Goal: Task Accomplishment & Management: Manage account settings

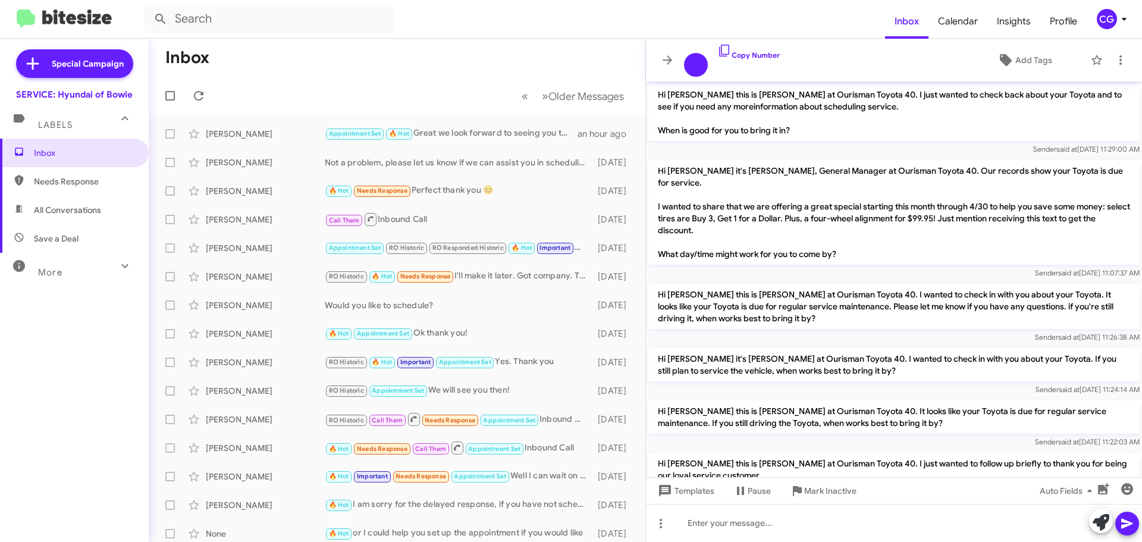
scroll to position [732, 0]
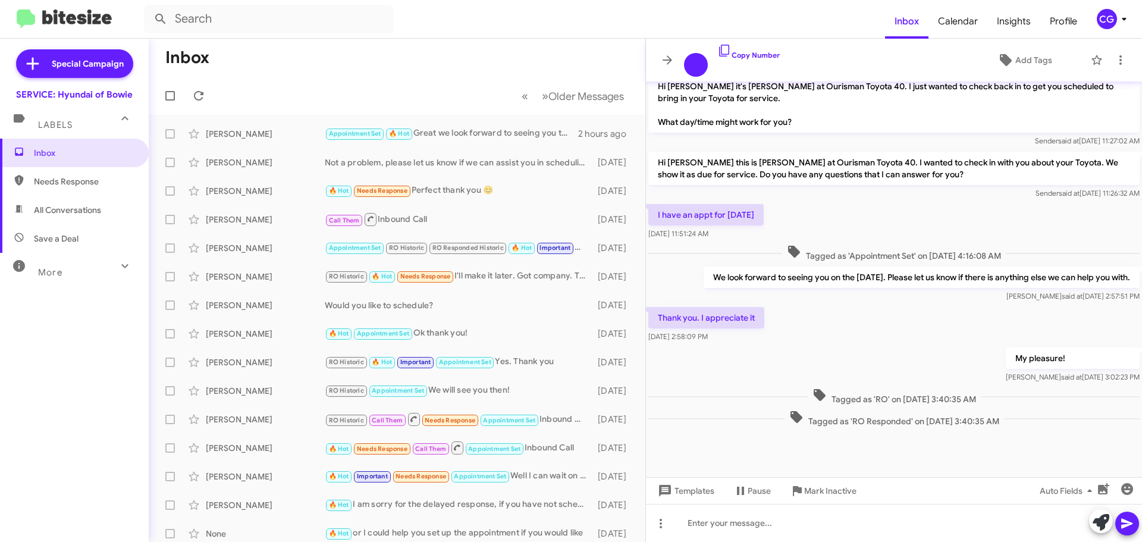
click at [1108, 15] on div "CG" at bounding box center [1107, 19] width 20 height 20
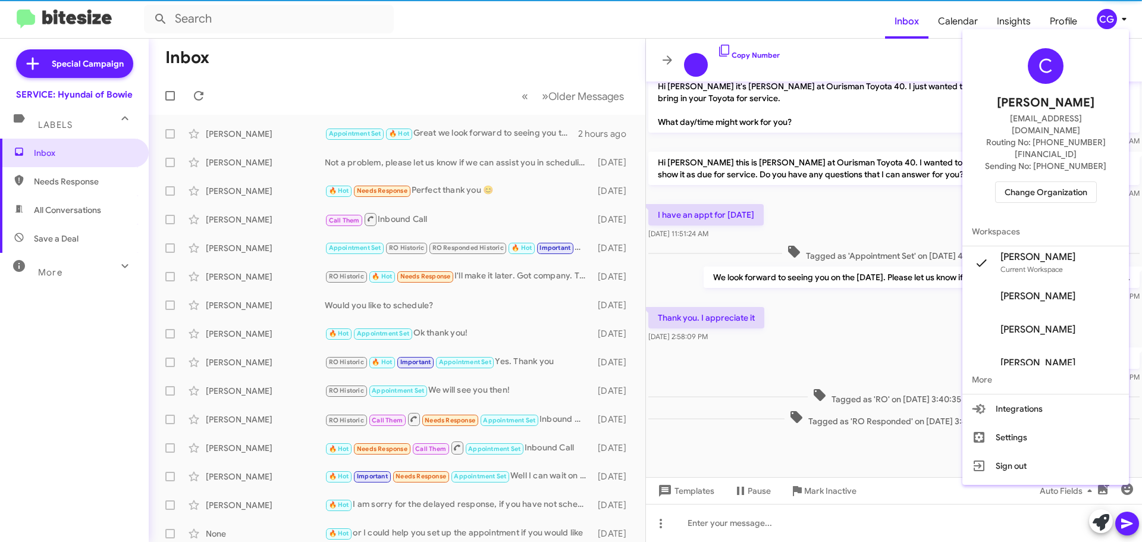
click at [1082, 182] on span "Change Organization" at bounding box center [1046, 192] width 83 height 20
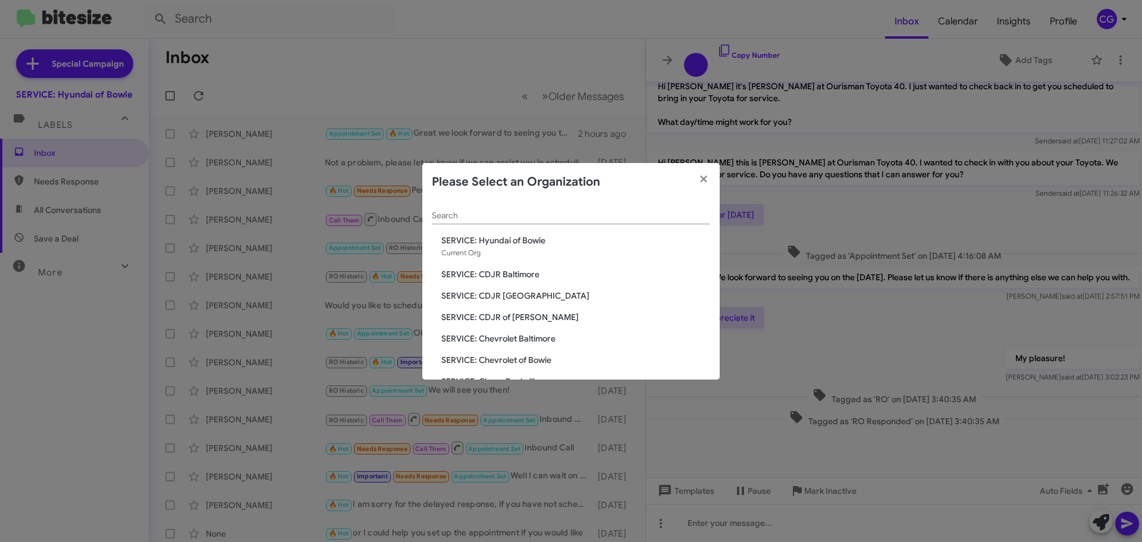
click at [527, 314] on span "SERVICE: CDJR of [PERSON_NAME]" at bounding box center [575, 317] width 269 height 12
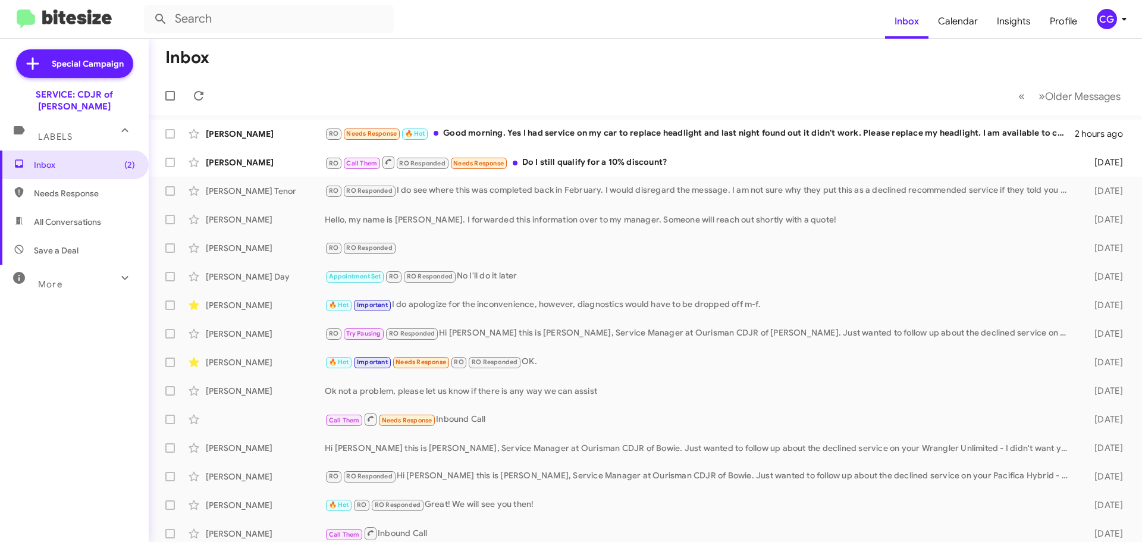
click at [1111, 24] on div "CG" at bounding box center [1107, 19] width 20 height 20
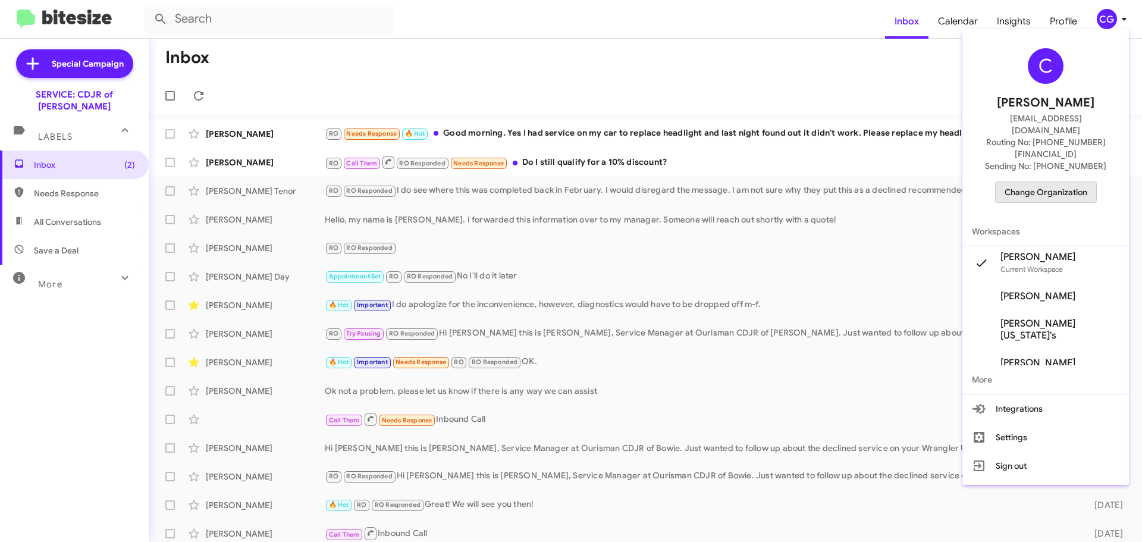
click at [1067, 182] on span "Change Organization" at bounding box center [1046, 192] width 83 height 20
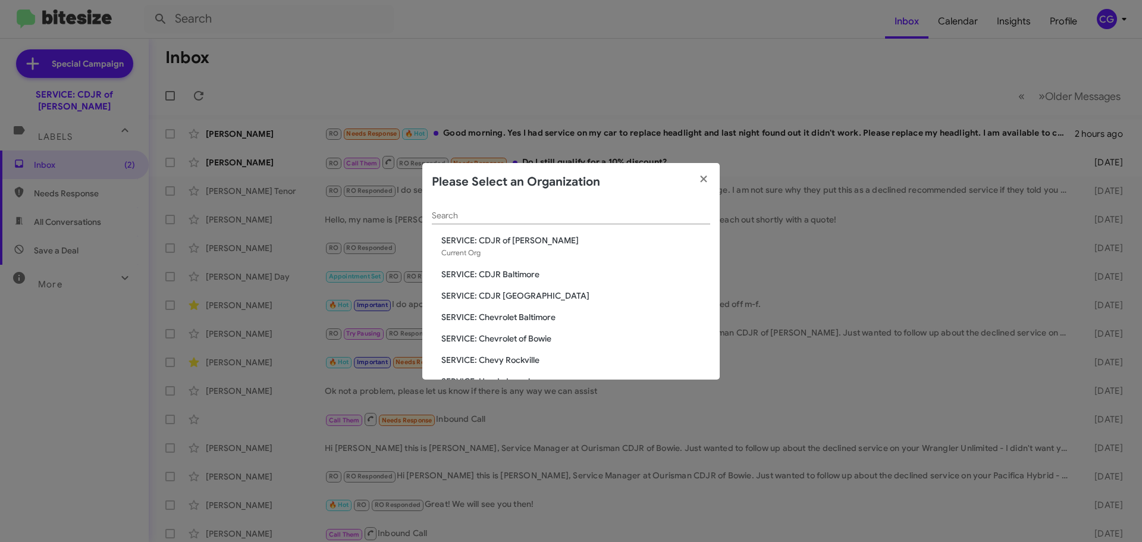
click at [515, 320] on span "SERVICE: Chevrolet Baltimore" at bounding box center [575, 317] width 269 height 12
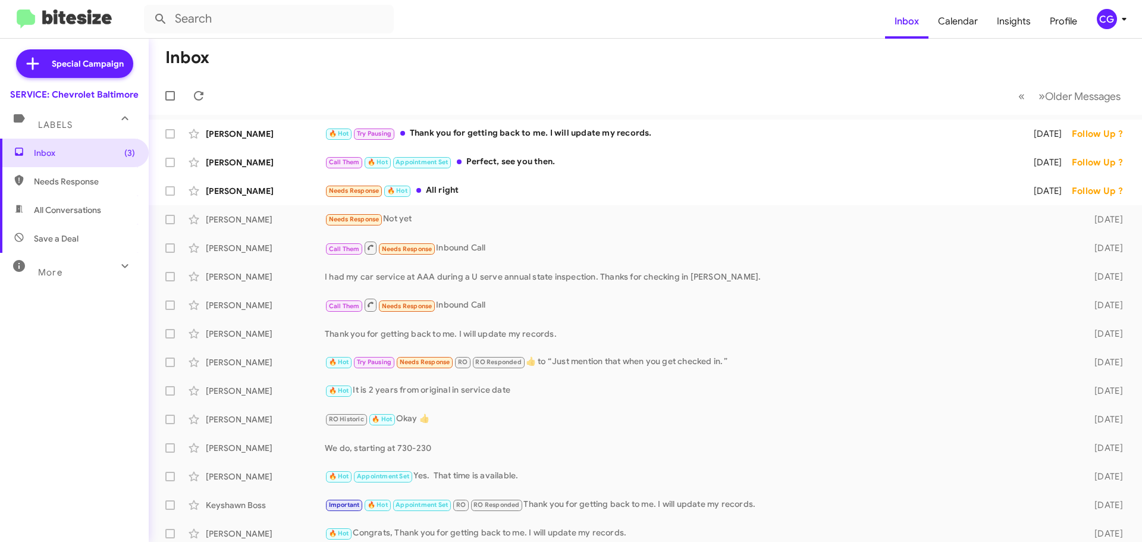
click at [1101, 2] on mat-toolbar "Inbox Calendar Insights Profile CG" at bounding box center [571, 19] width 1142 height 38
click at [1103, 10] on div "CG" at bounding box center [1107, 19] width 20 height 20
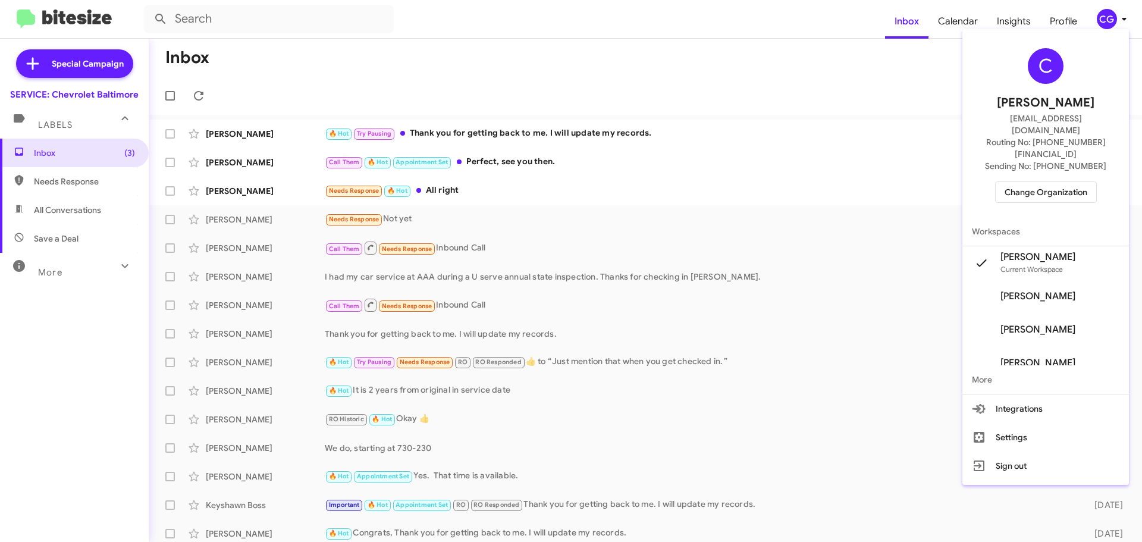
click at [1097, 181] on button "Change Organization" at bounding box center [1046, 191] width 102 height 21
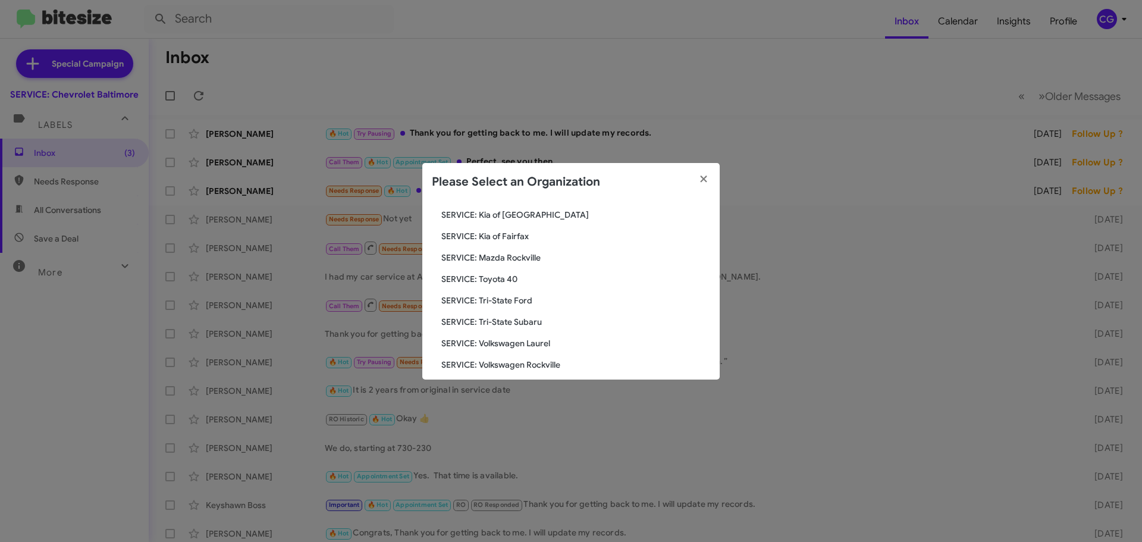
scroll to position [220, 0]
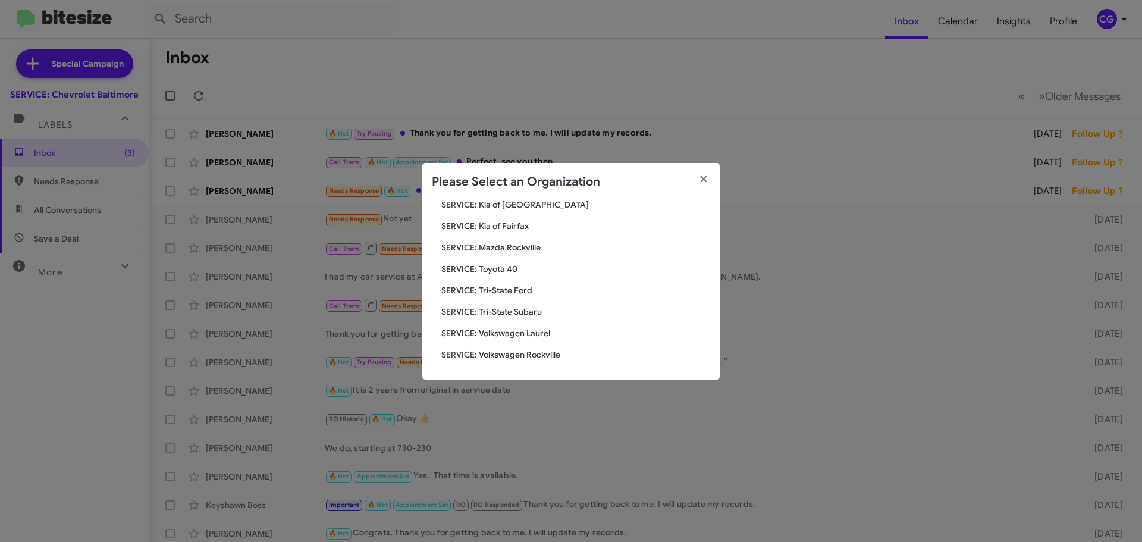
click at [524, 290] on span "SERVICE: Tri-State Ford" at bounding box center [575, 290] width 269 height 12
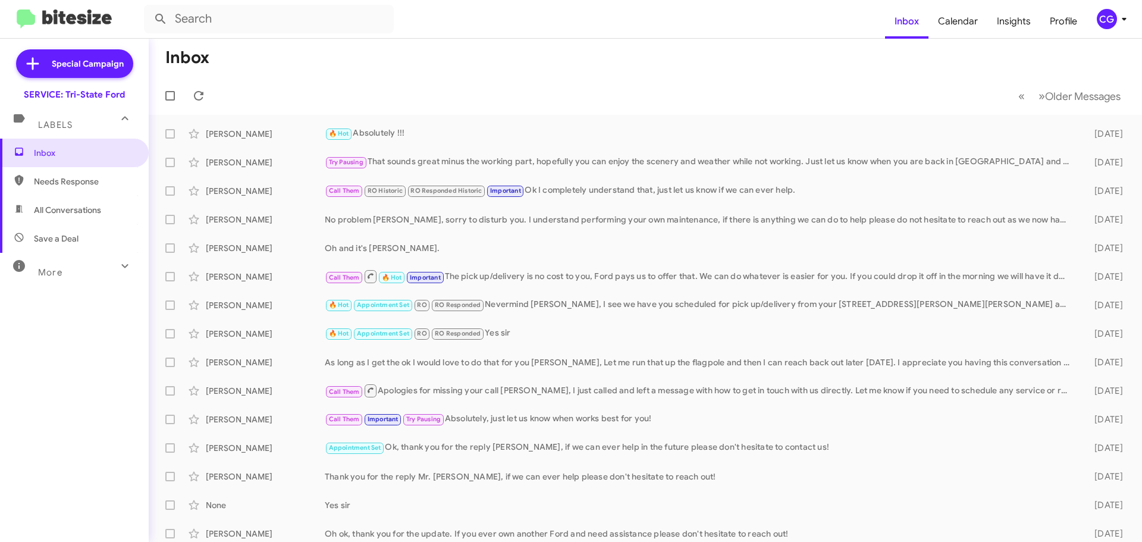
click at [1116, 25] on span "CG" at bounding box center [1115, 19] width 36 height 20
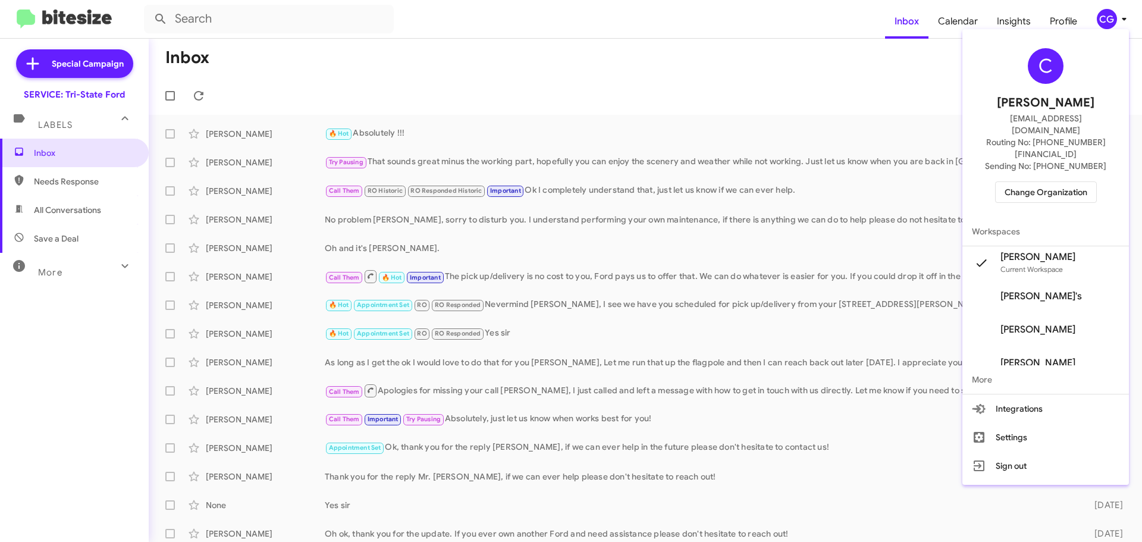
click at [1073, 182] on span "Change Organization" at bounding box center [1046, 192] width 83 height 20
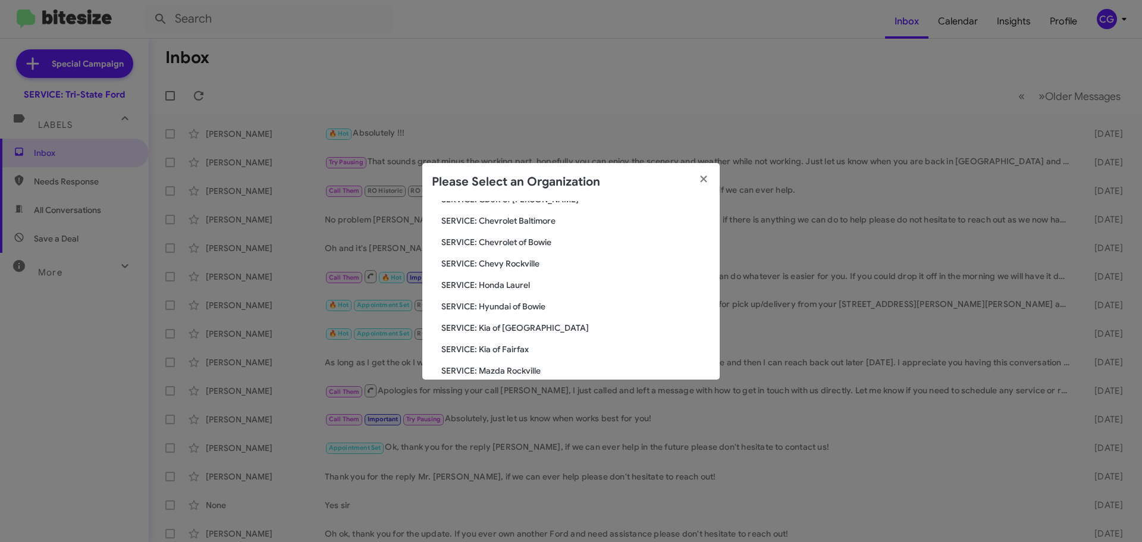
scroll to position [119, 0]
click at [503, 345] on span "SERVICE: Kia of Fairfax" at bounding box center [575, 348] width 269 height 12
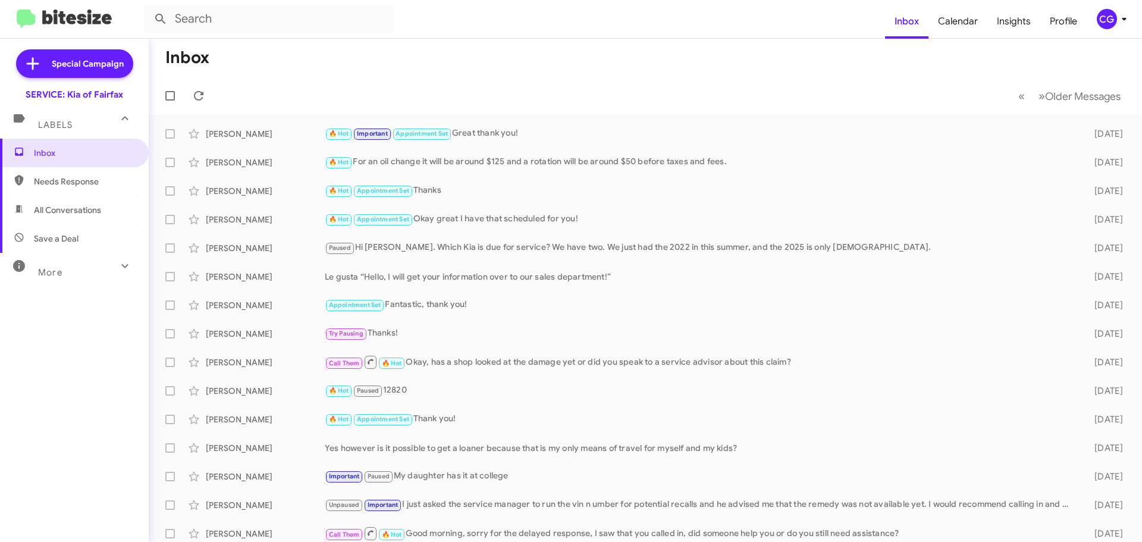
click at [1123, 26] on span "CG" at bounding box center [1115, 19] width 36 height 20
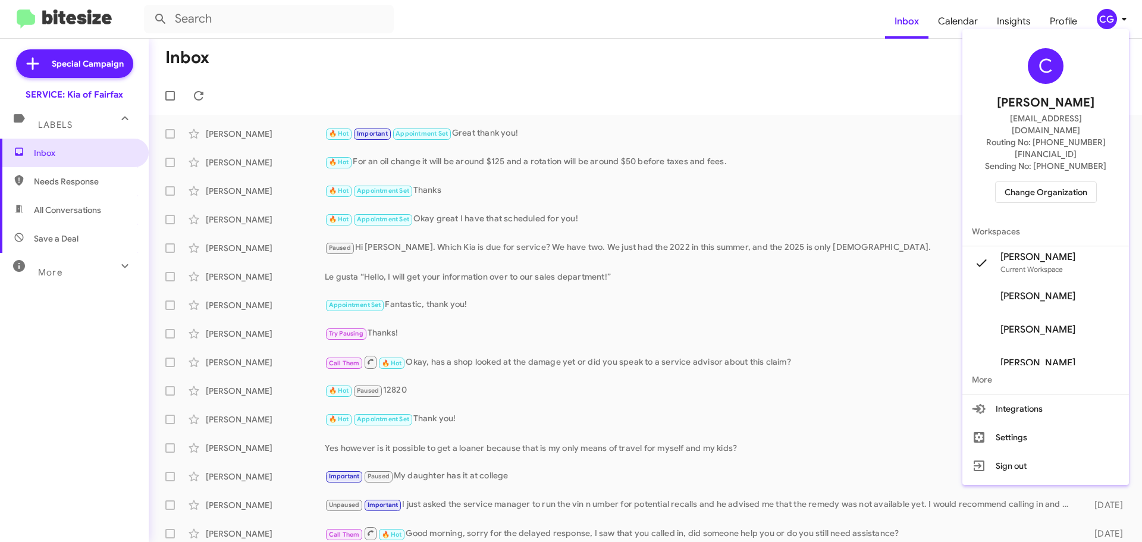
click at [1063, 183] on div "C Carmen Gast cgast@ourismancars.com Routing No: +1 (703) 934-8877 Sending No: …" at bounding box center [1046, 125] width 167 height 183
click at [1064, 182] on span "Change Organization" at bounding box center [1046, 192] width 83 height 20
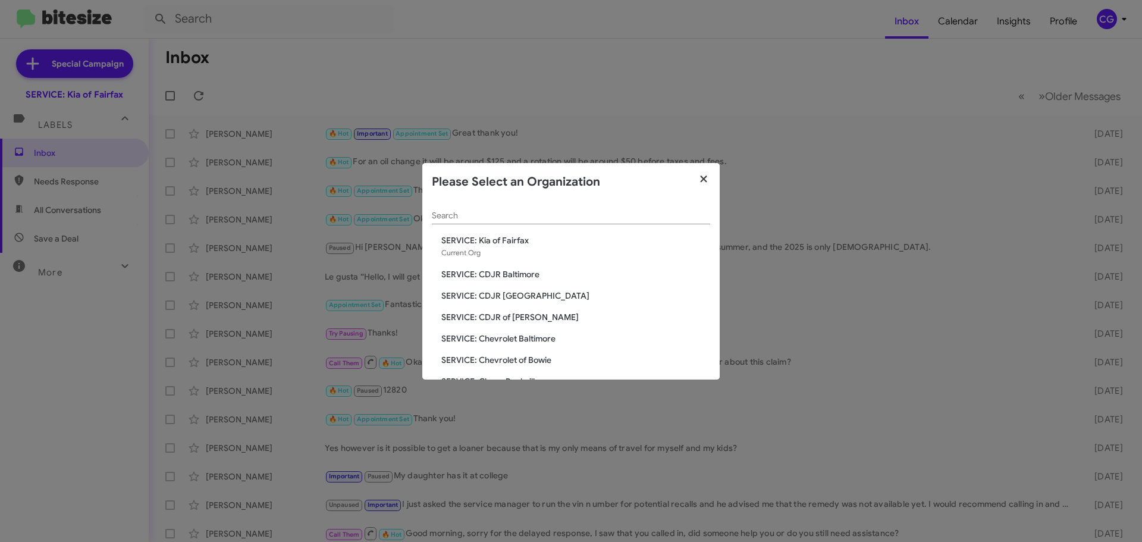
click at [703, 186] on fa-icon "button" at bounding box center [704, 180] width 14 height 18
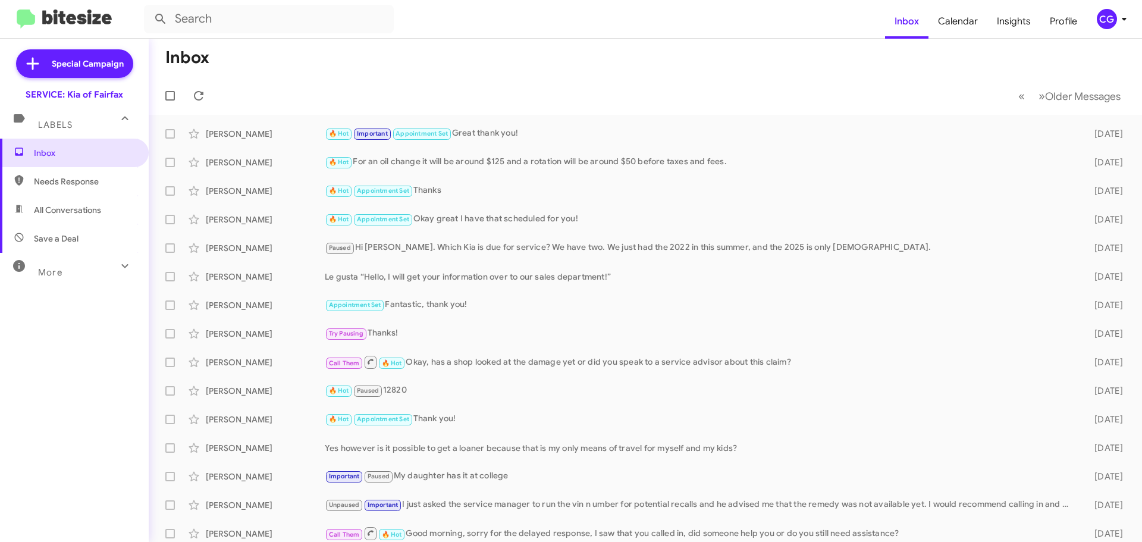
click at [1107, 30] on mat-toolbar "Inbox Calendar Insights Profile CG" at bounding box center [571, 19] width 1142 height 38
click at [1111, 26] on div "CG" at bounding box center [1107, 19] width 20 height 20
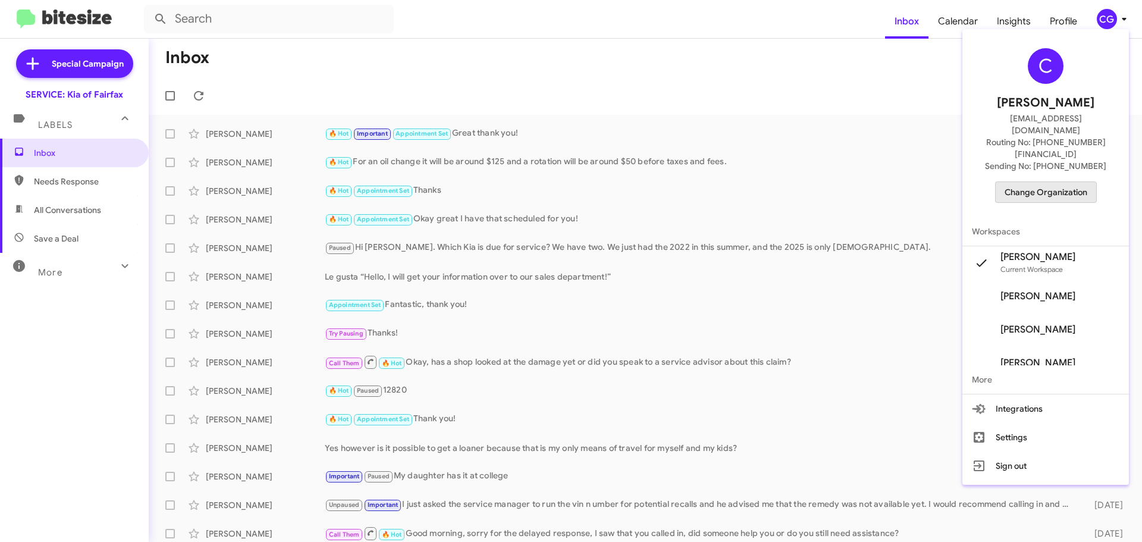
click at [1071, 182] on span "Change Organization" at bounding box center [1046, 192] width 83 height 20
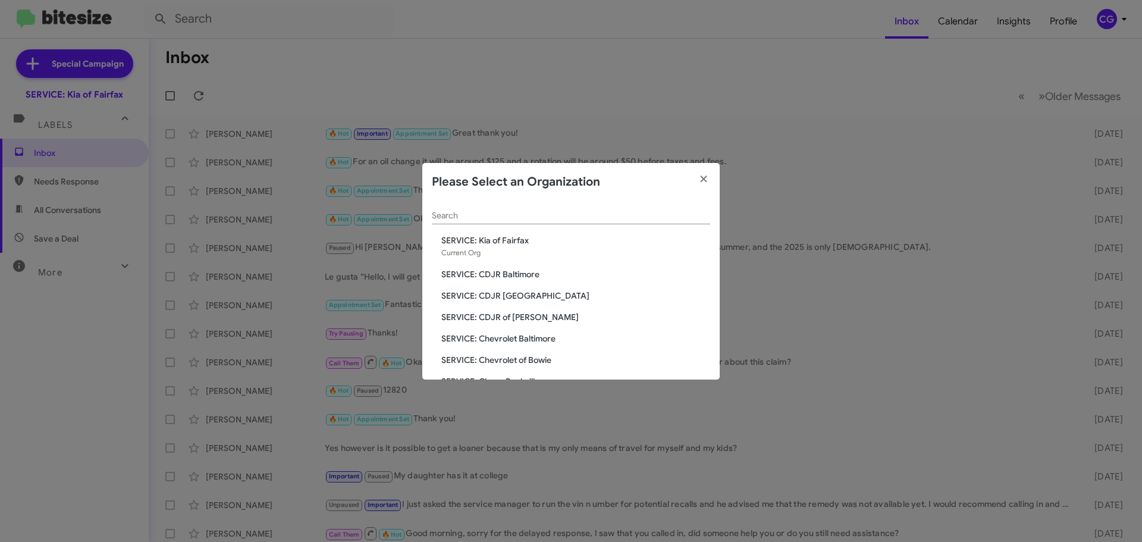
click at [521, 314] on span "SERVICE: CDJR of [PERSON_NAME]" at bounding box center [575, 317] width 269 height 12
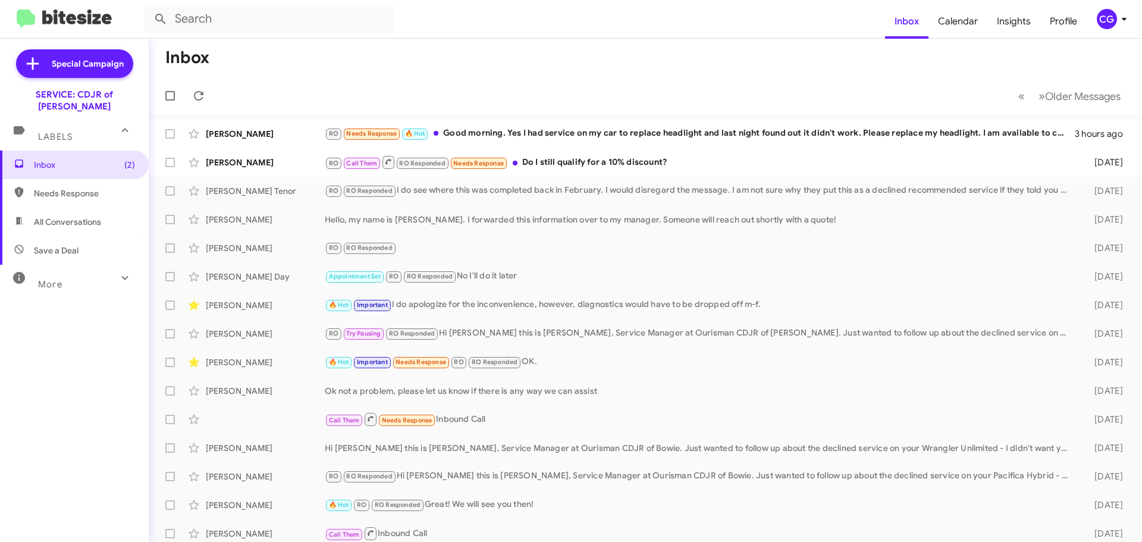
click at [1113, 20] on div "CG" at bounding box center [1107, 19] width 20 height 20
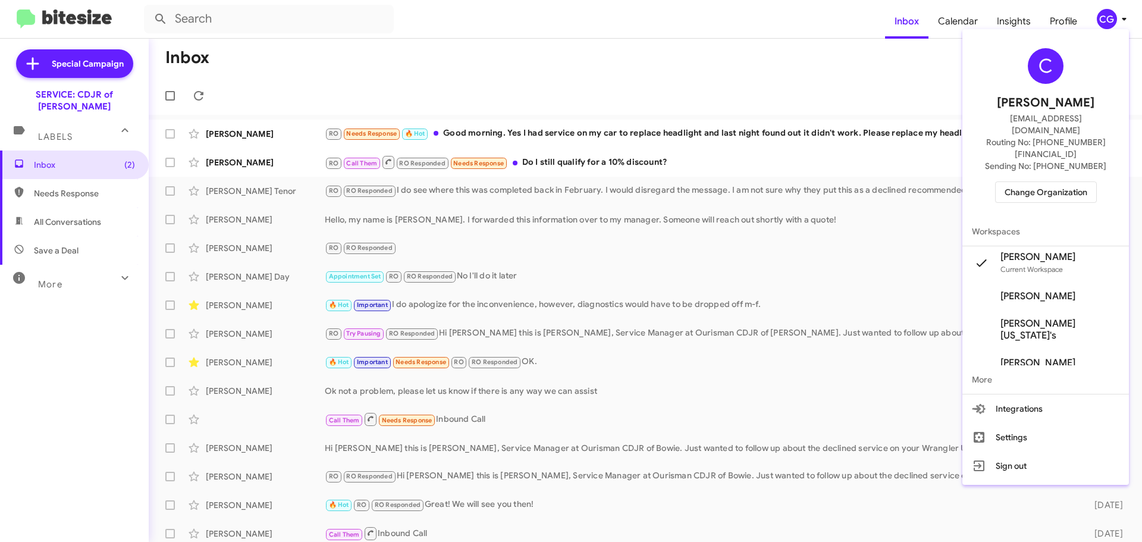
drag, startPoint x: 1092, startPoint y: 155, endPoint x: 1088, endPoint y: 161, distance: 7.6
click at [1091, 158] on div "C [PERSON_NAME] [EMAIL_ADDRESS][DOMAIN_NAME] Routing No: [PHONE_NUMBER][FINANCI…" at bounding box center [1046, 125] width 167 height 183
click at [1088, 182] on span "Change Organization" at bounding box center [1046, 192] width 83 height 20
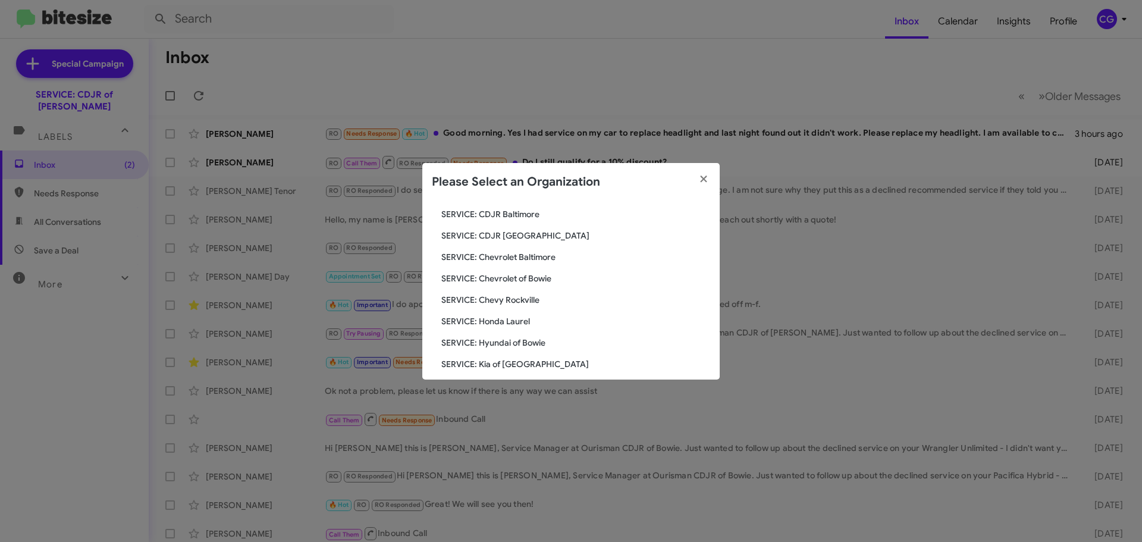
scroll to position [119, 0]
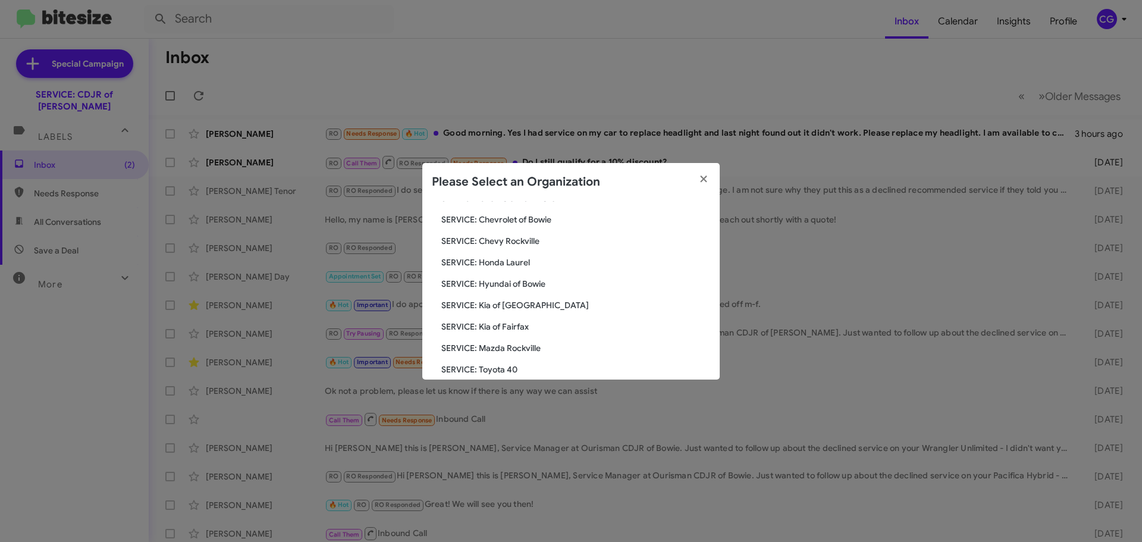
drag, startPoint x: 525, startPoint y: 327, endPoint x: 490, endPoint y: 140, distance: 190.1
click at [490, 140] on modal-container "Please Select an Organization Search SERVICE: CDJR of Bowie Current Org SERVICE…" at bounding box center [571, 271] width 1142 height 542
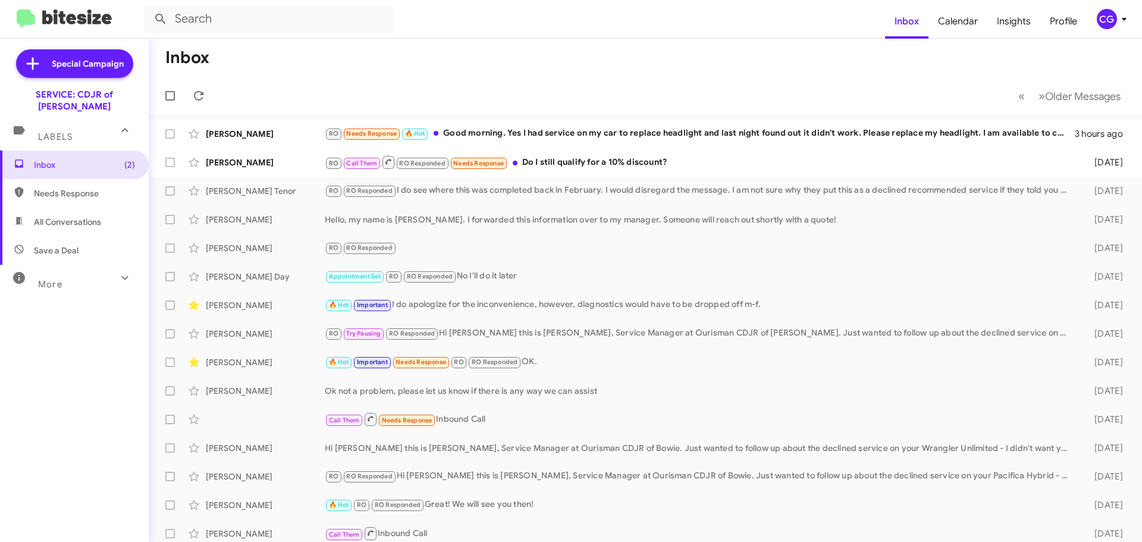
click at [1119, 24] on icon at bounding box center [1124, 19] width 14 height 14
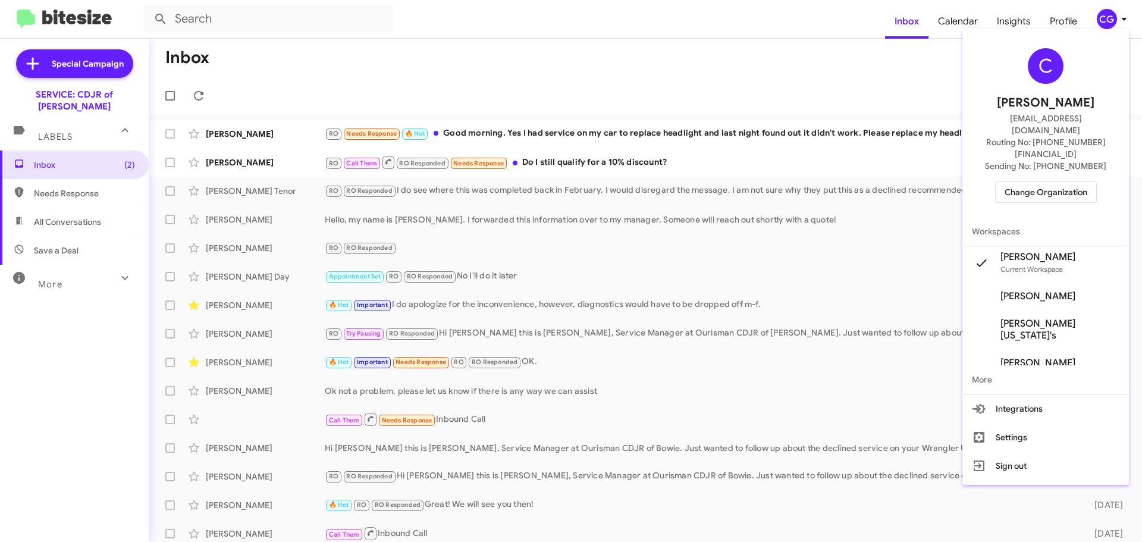
click at [1070, 189] on div "C [PERSON_NAME] [EMAIL_ADDRESS][DOMAIN_NAME] Routing No: [PHONE_NUMBER][FINANCI…" at bounding box center [1046, 125] width 167 height 183
click at [1070, 182] on span "Change Organization" at bounding box center [1046, 192] width 83 height 20
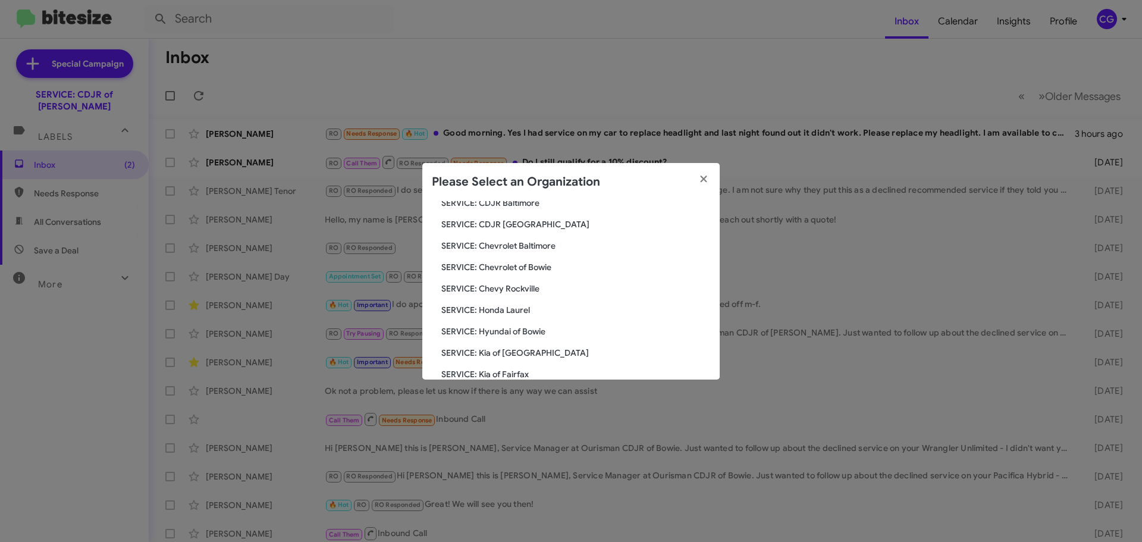
scroll to position [179, 0]
click at [524, 250] on span "SERVICE: Kia of [GEOGRAPHIC_DATA]" at bounding box center [575, 246] width 269 height 12
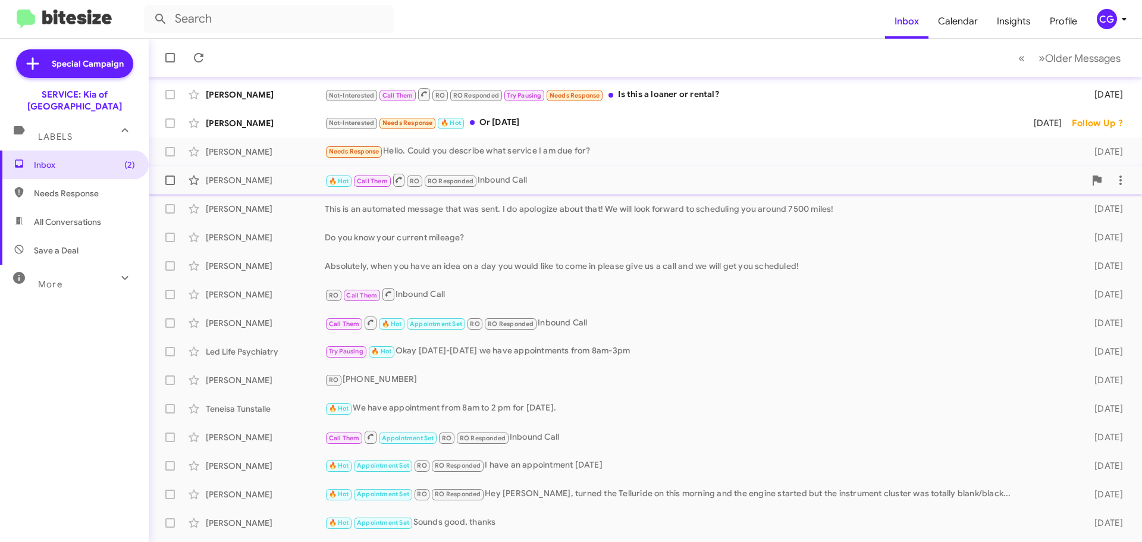
scroll to position [60, 0]
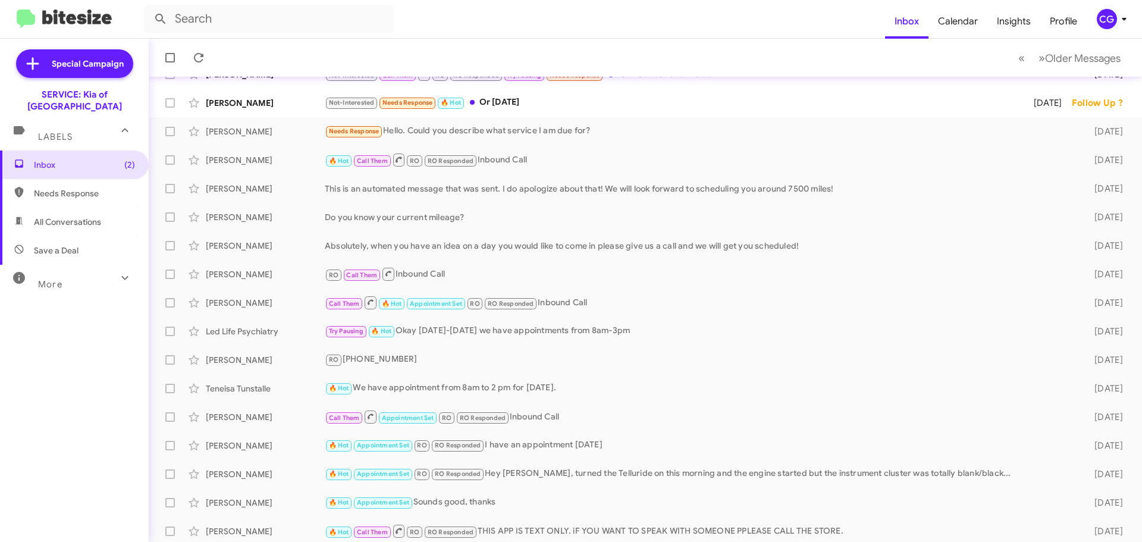
click at [1117, 21] on icon at bounding box center [1124, 19] width 14 height 14
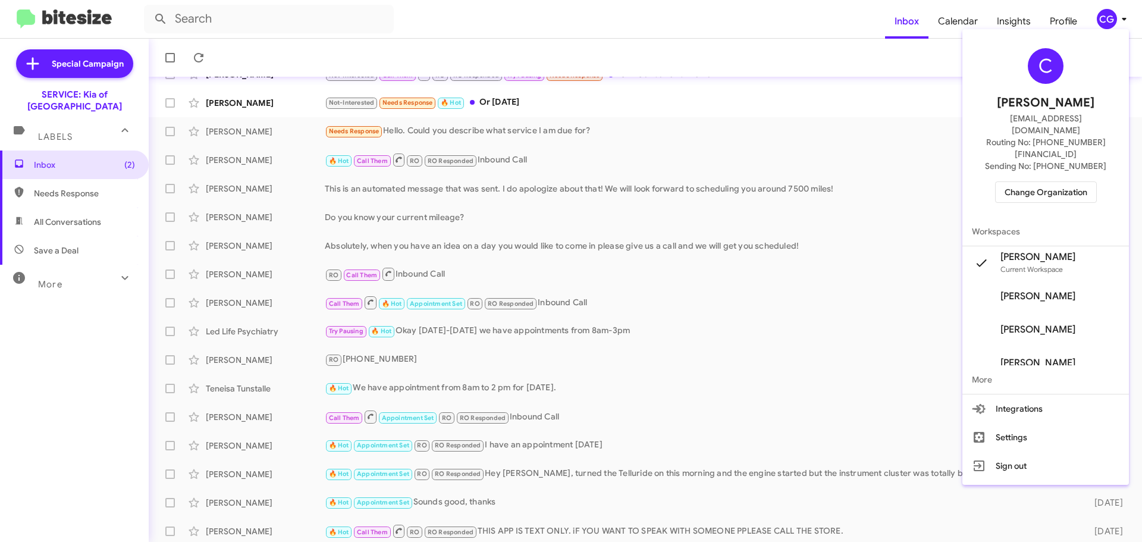
click at [1078, 182] on span "Change Organization" at bounding box center [1046, 192] width 83 height 20
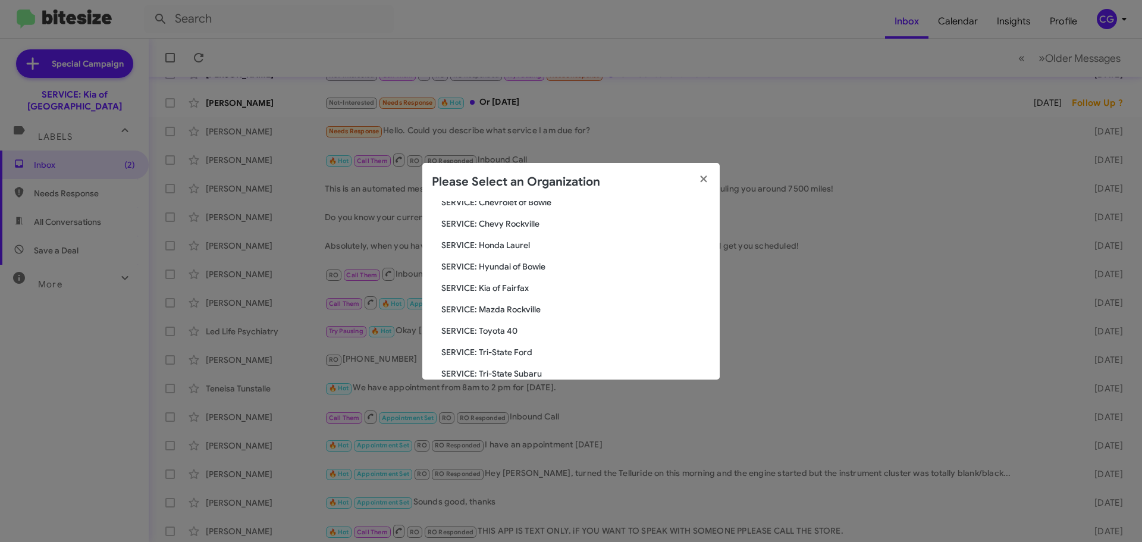
scroll to position [179, 0]
click at [540, 248] on span "SERVICE: Hyundai of Bowie" at bounding box center [575, 246] width 269 height 12
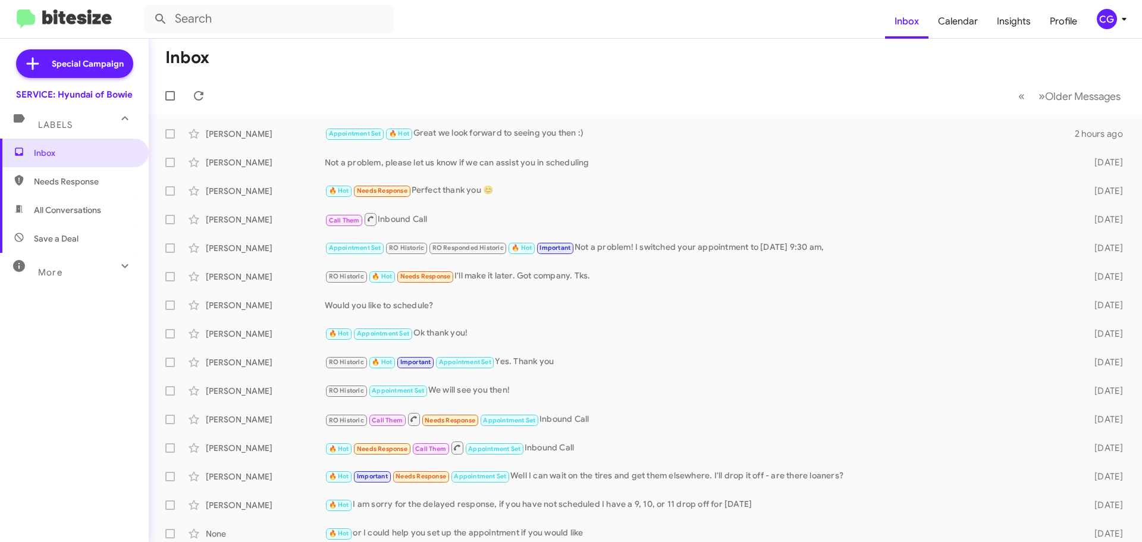
click at [1114, 18] on div "CG" at bounding box center [1107, 19] width 20 height 20
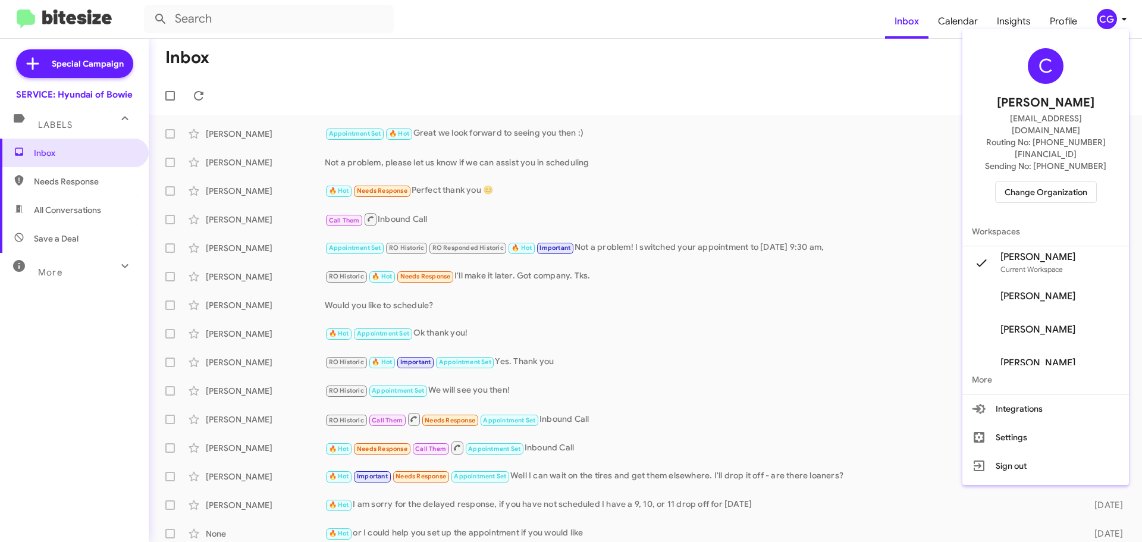
click at [1038, 182] on span "Change Organization" at bounding box center [1046, 192] width 83 height 20
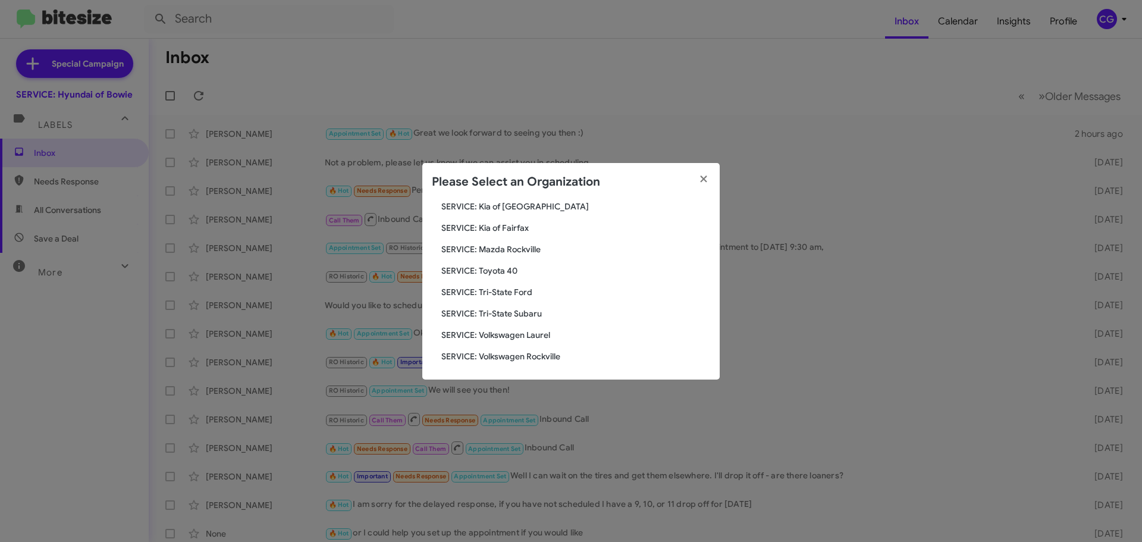
scroll to position [220, 0]
click at [508, 269] on span "SERVICE: Toyota 40" at bounding box center [575, 269] width 269 height 12
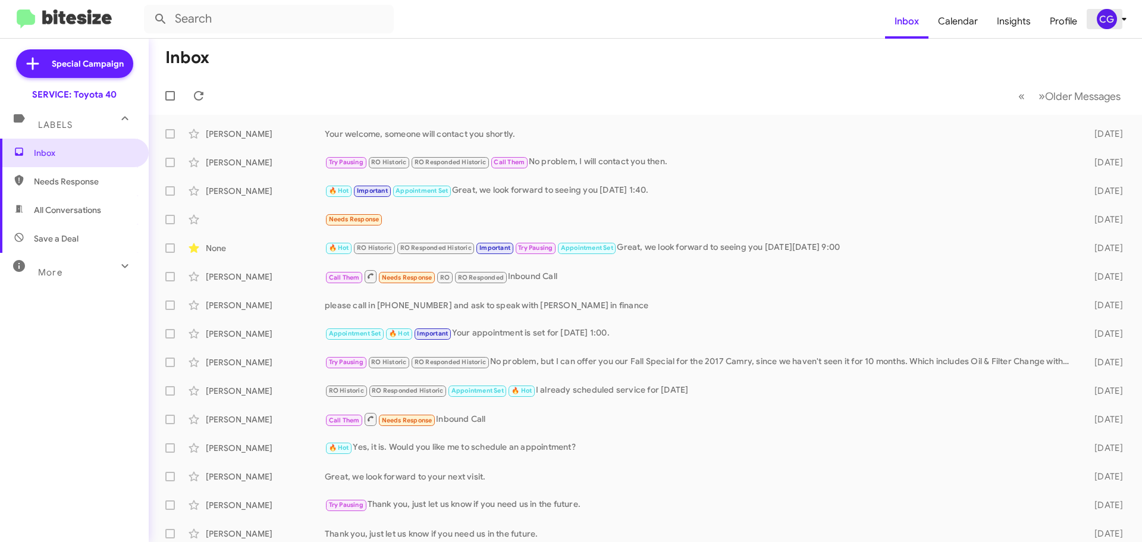
click at [1106, 20] on div "CG" at bounding box center [1107, 19] width 20 height 20
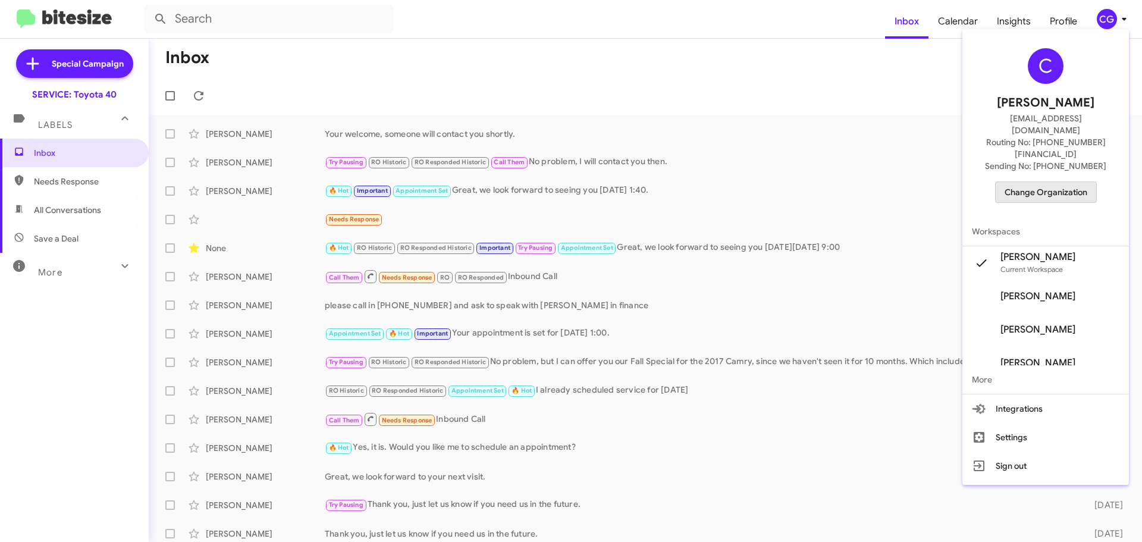
click at [1031, 182] on span "Change Organization" at bounding box center [1046, 192] width 83 height 20
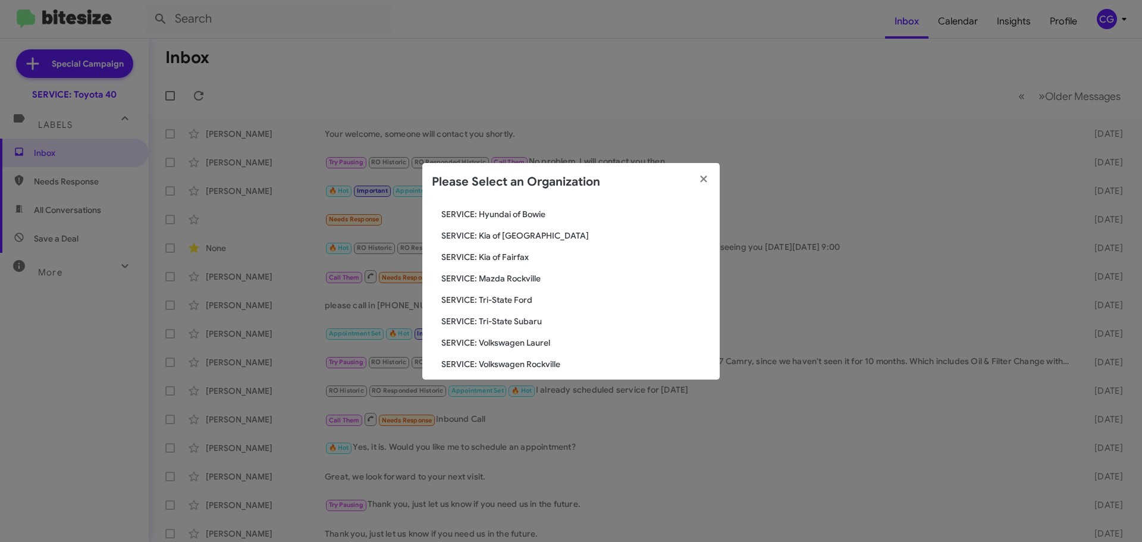
scroll to position [220, 0]
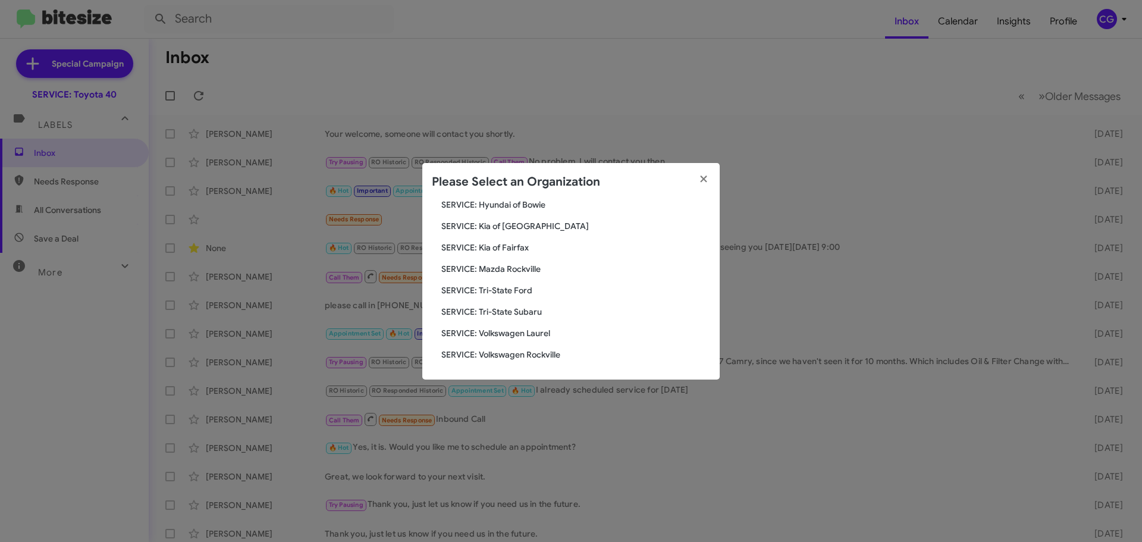
click at [510, 306] on span "SERVICE: Tri-State Subaru" at bounding box center [575, 312] width 269 height 12
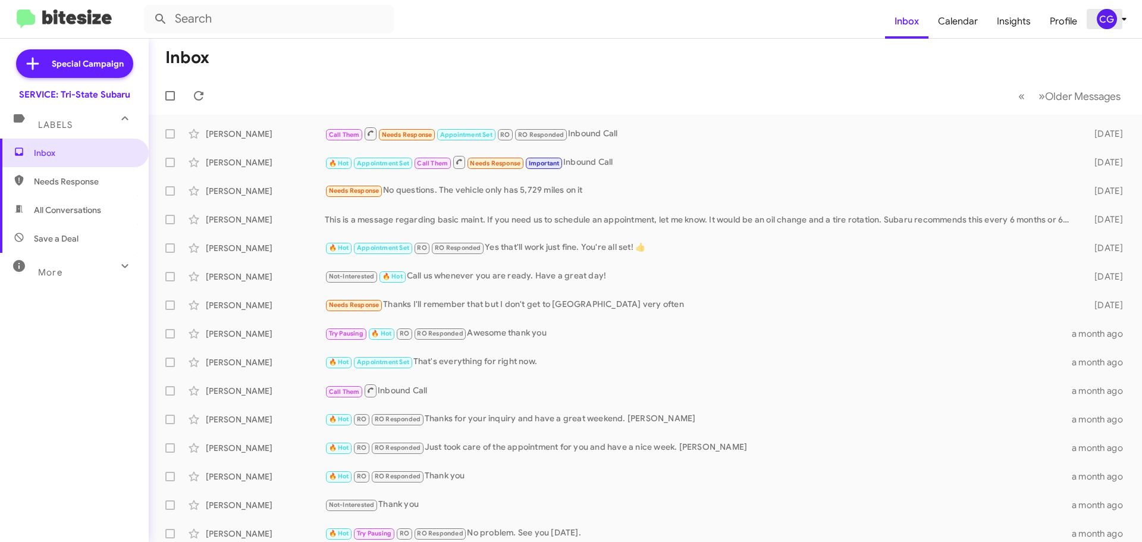
click at [1122, 15] on icon at bounding box center [1124, 19] width 14 height 14
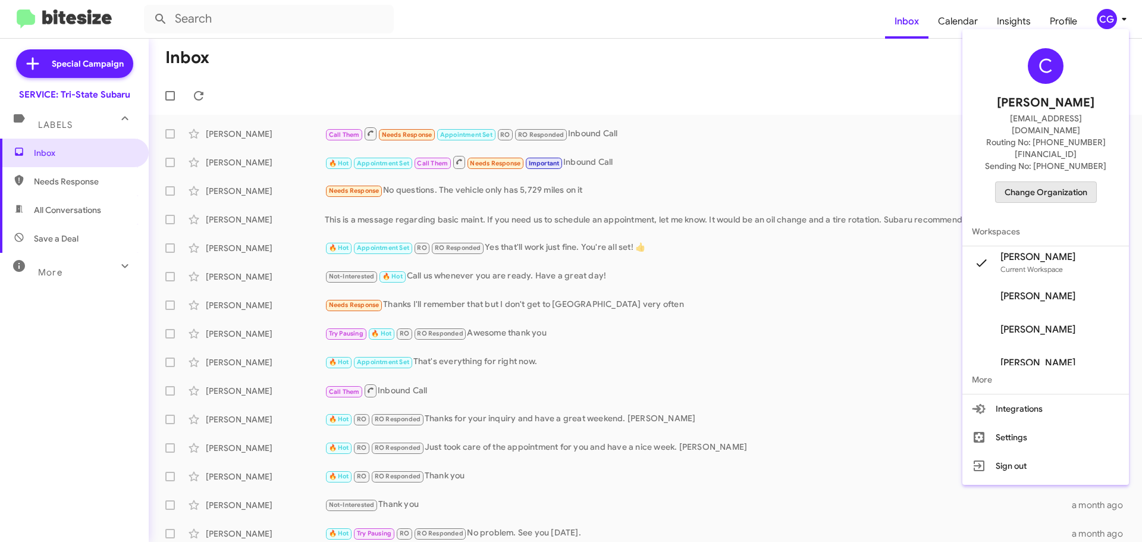
click at [1083, 182] on span "Change Organization" at bounding box center [1046, 192] width 83 height 20
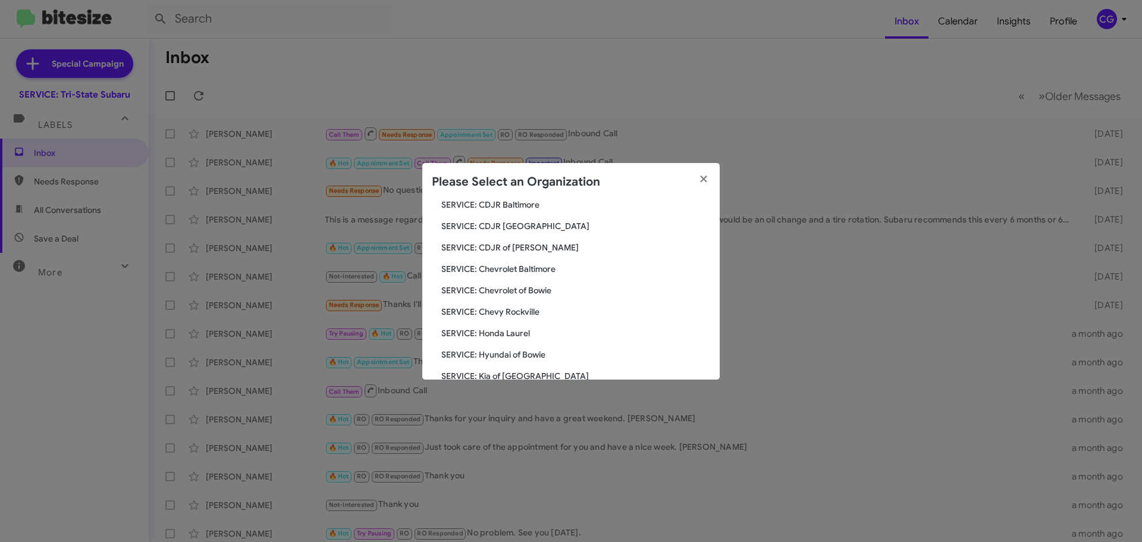
scroll to position [220, 0]
click at [515, 354] on span "SERVICE: Volkswagen Rockville" at bounding box center [575, 355] width 269 height 12
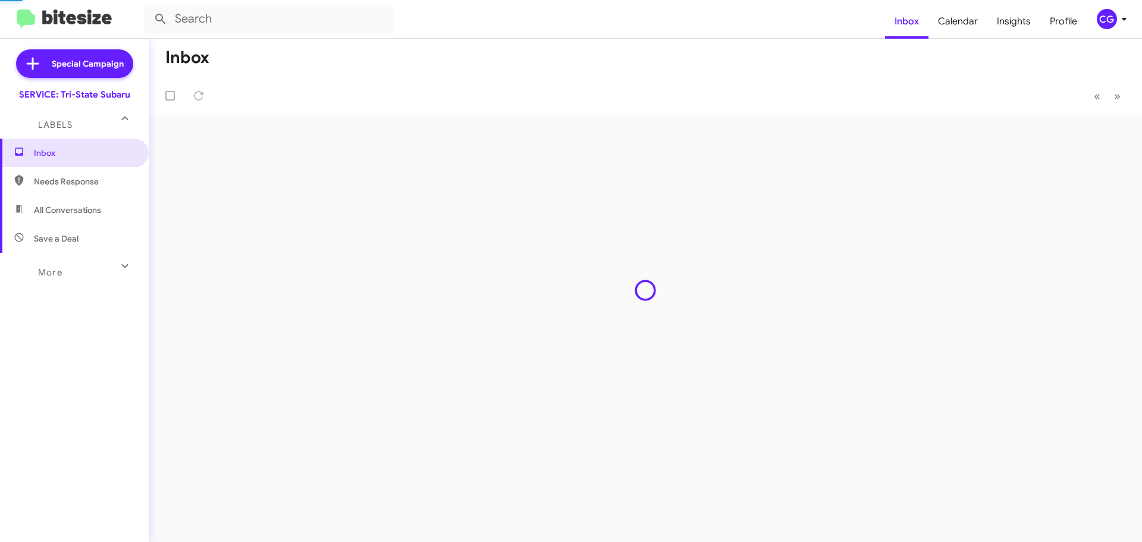
drag, startPoint x: 0, startPoint y: 0, endPoint x: 524, endPoint y: 352, distance: 631.1
click at [524, 352] on div "Inbox « Previous » Next" at bounding box center [646, 290] width 994 height 503
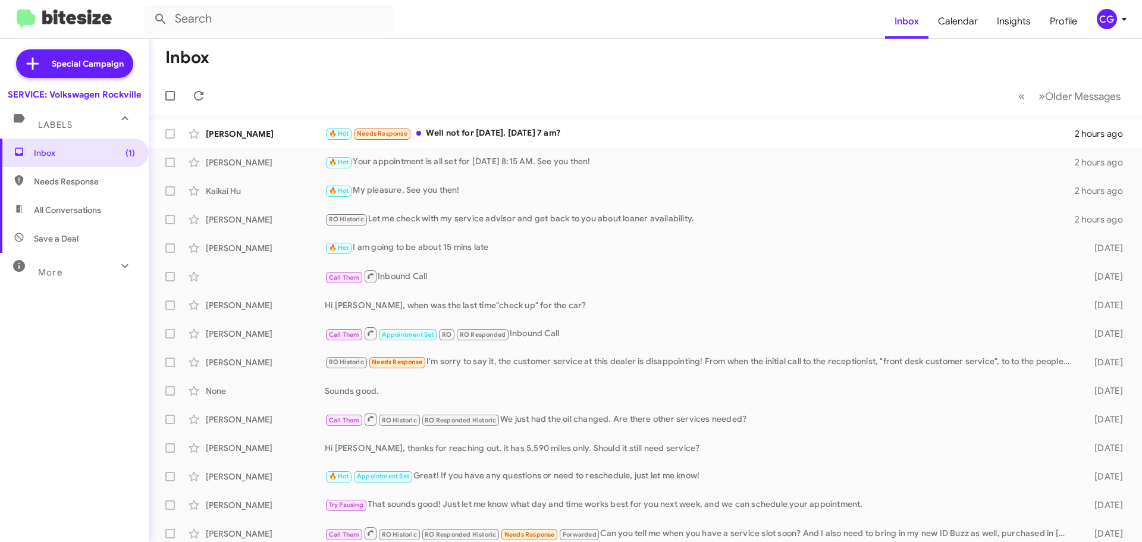
drag, startPoint x: 466, startPoint y: 228, endPoint x: 621, endPoint y: 46, distance: 239.3
click at [621, 46] on mat-toolbar-row "Inbox" at bounding box center [646, 58] width 994 height 38
